Goal: Navigation & Orientation: Find specific page/section

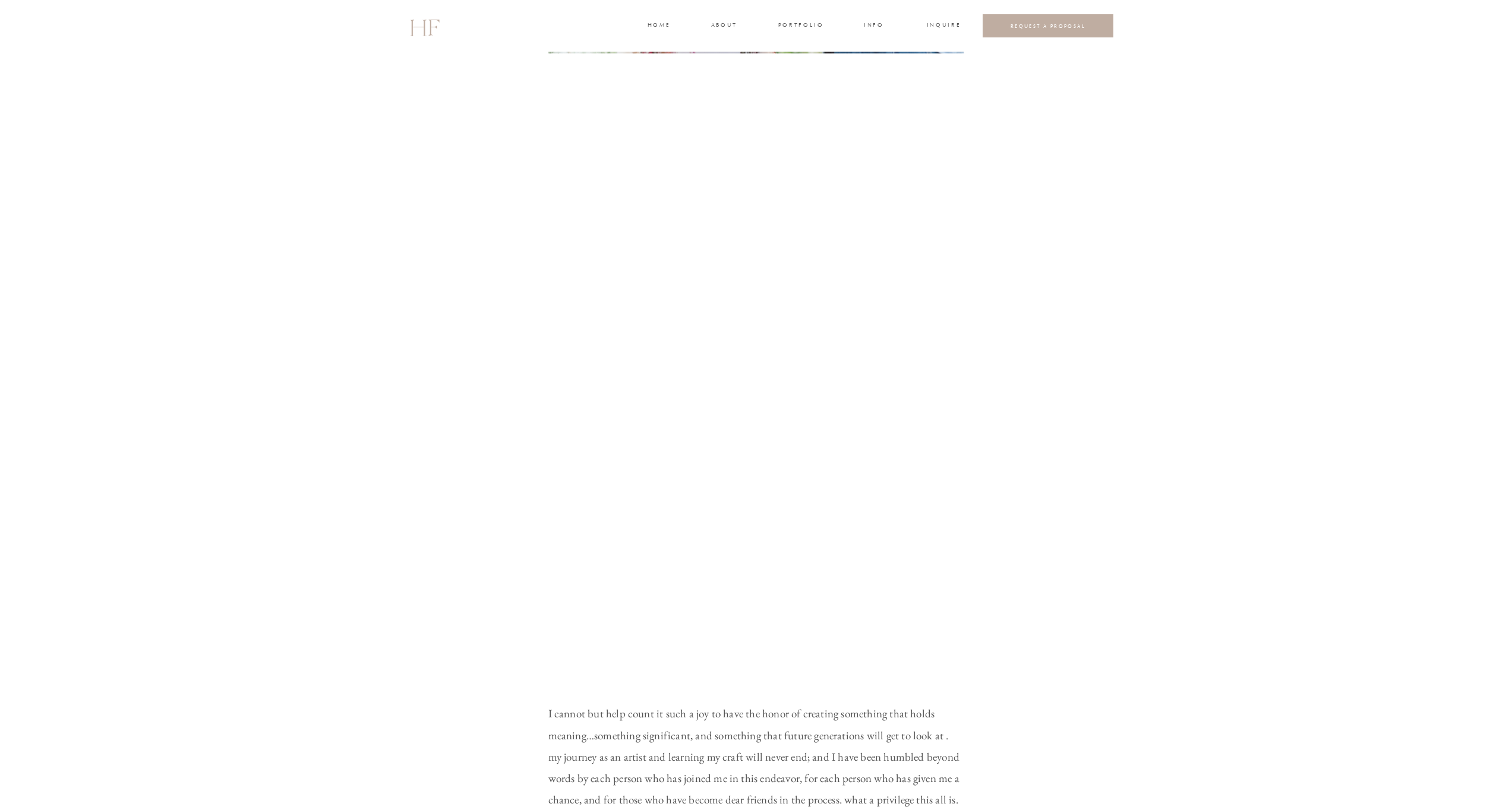
scroll to position [973, 0]
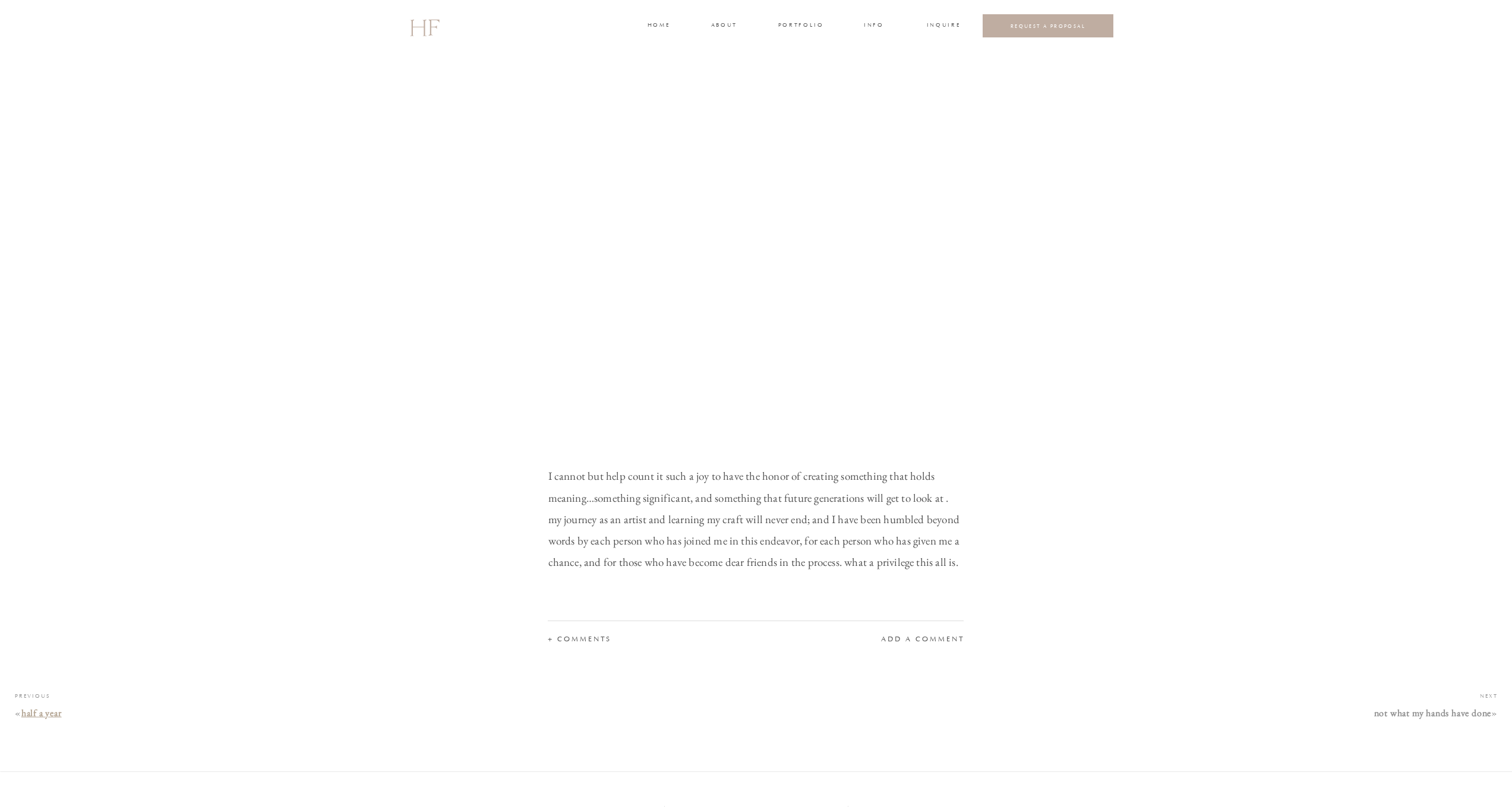
click at [29, 712] on link "half a year" at bounding box center [41, 713] width 40 height 13
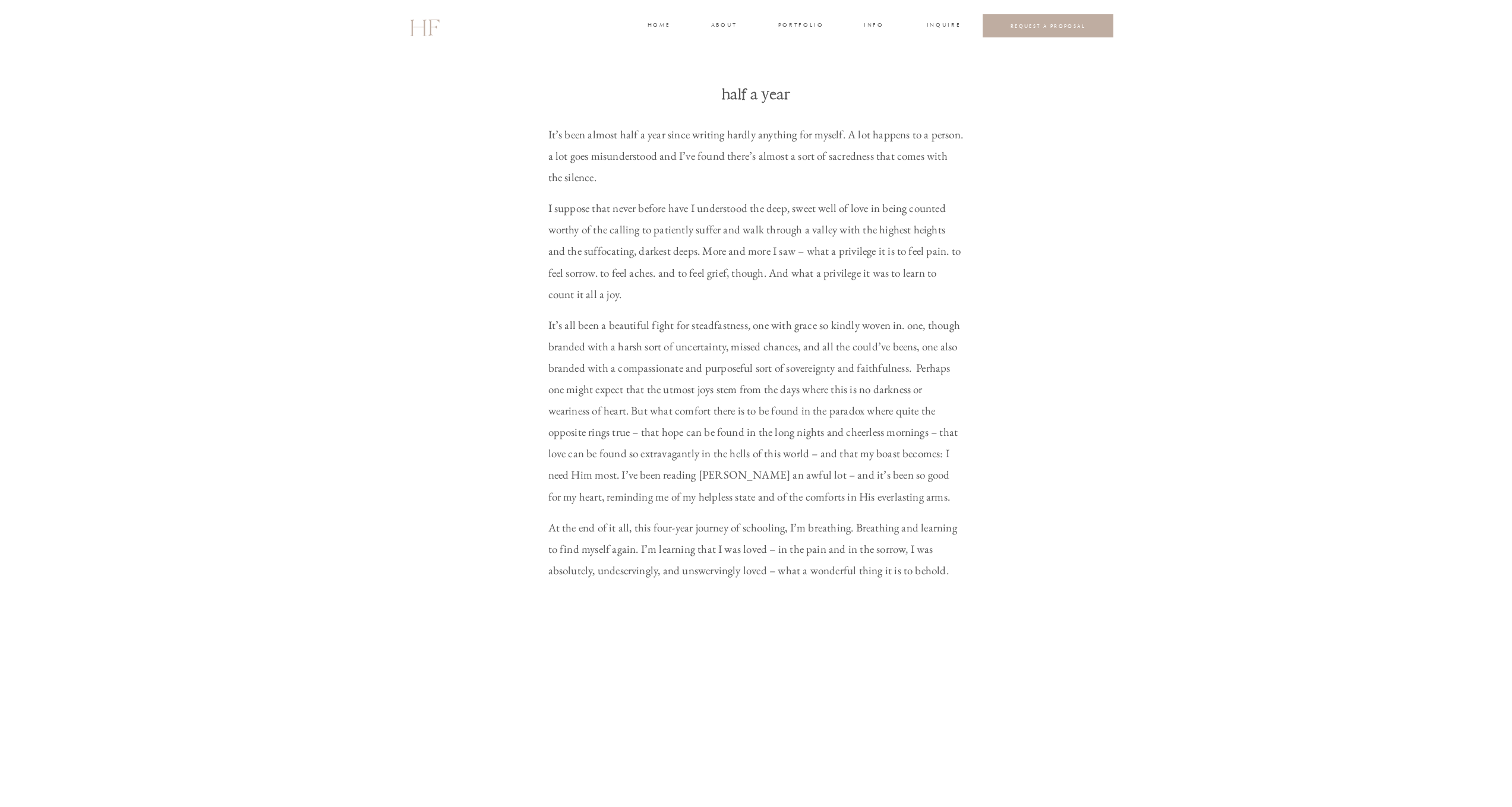
click at [435, 31] on h2 "HF" at bounding box center [424, 26] width 30 height 34
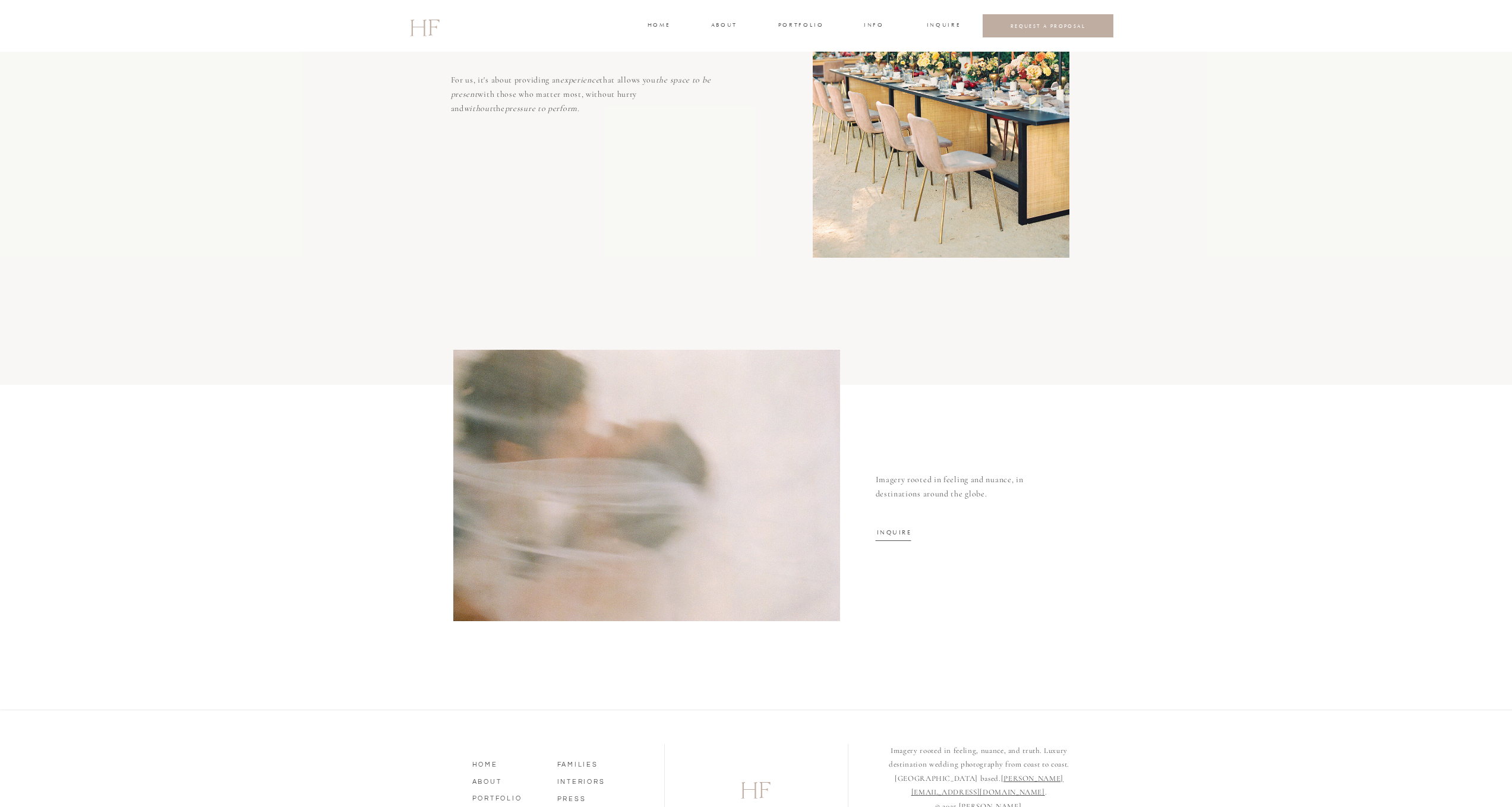
scroll to position [3575, 0]
